Goal: Find specific page/section: Find specific page/section

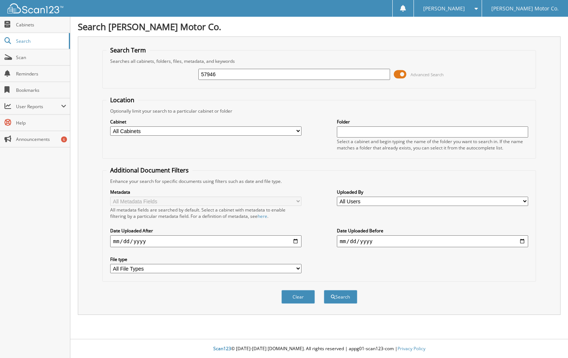
type input "57946"
click at [324, 290] on button "Search" at bounding box center [340, 297] width 33 height 14
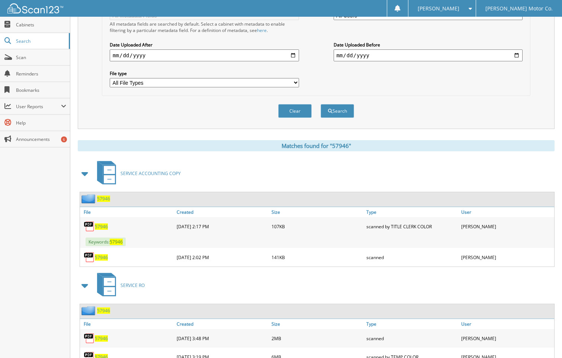
scroll to position [223, 0]
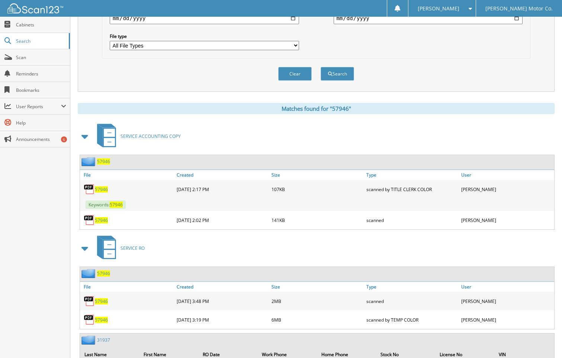
click at [103, 301] on span "57946" at bounding box center [101, 301] width 13 height 6
